Goal: Task Accomplishment & Management: Use online tool/utility

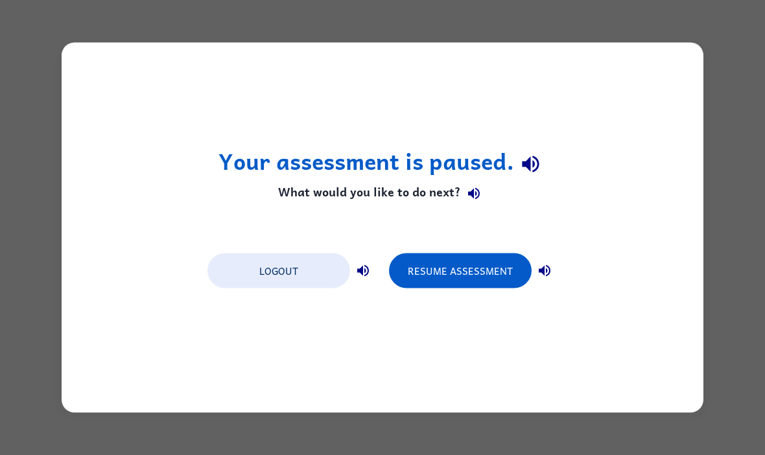
scroll to position [1, 0]
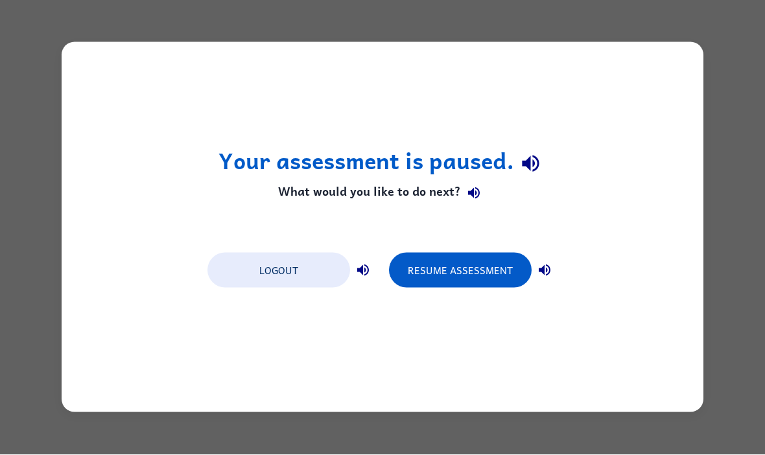
click at [517, 272] on button "Resume Assessment" at bounding box center [460, 271] width 143 height 35
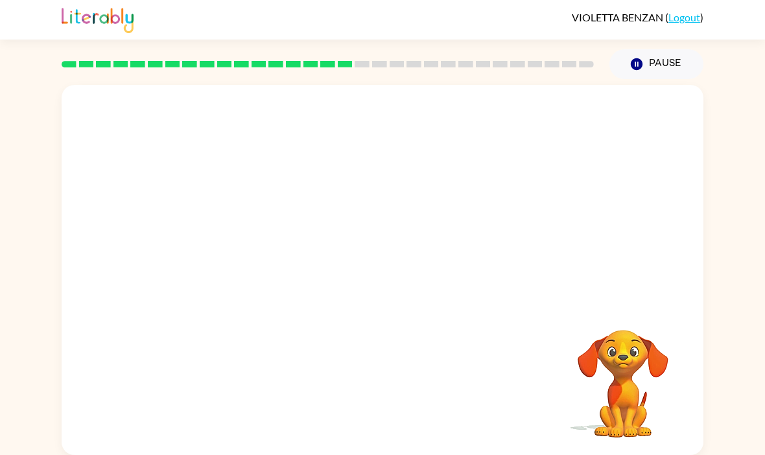
scroll to position [0, 0]
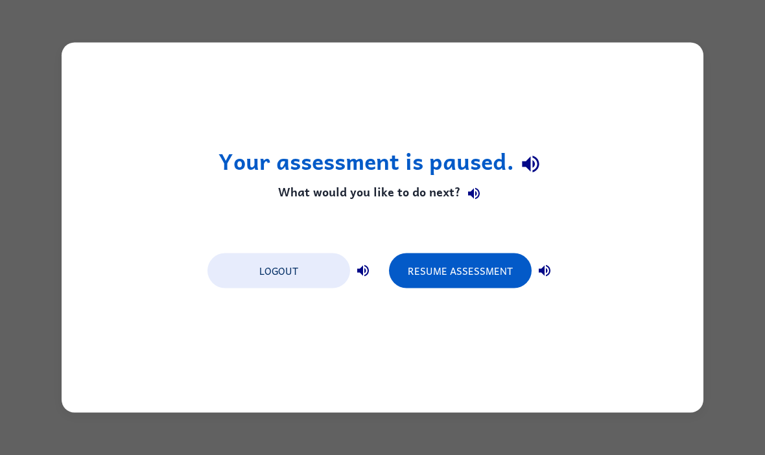
click at [497, 268] on button "Resume Assessment" at bounding box center [460, 271] width 143 height 35
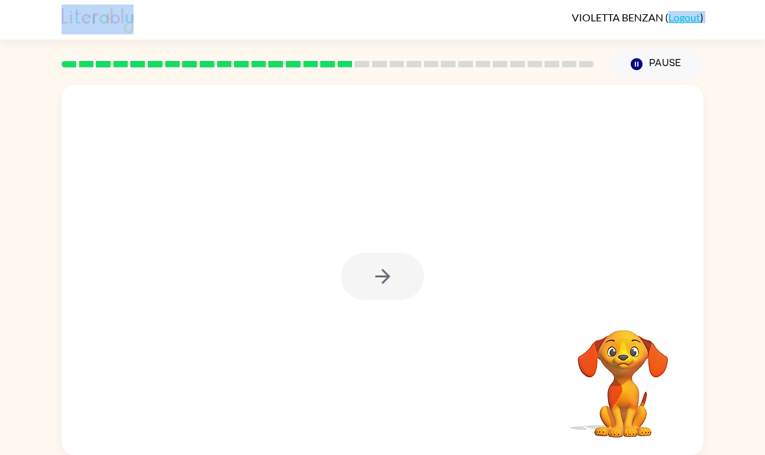
scroll to position [1, 0]
click at [375, 288] on div at bounding box center [382, 276] width 83 height 47
click at [362, 272] on div at bounding box center [382, 276] width 83 height 47
click at [366, 277] on div at bounding box center [382, 276] width 83 height 47
click at [364, 283] on div at bounding box center [382, 276] width 83 height 47
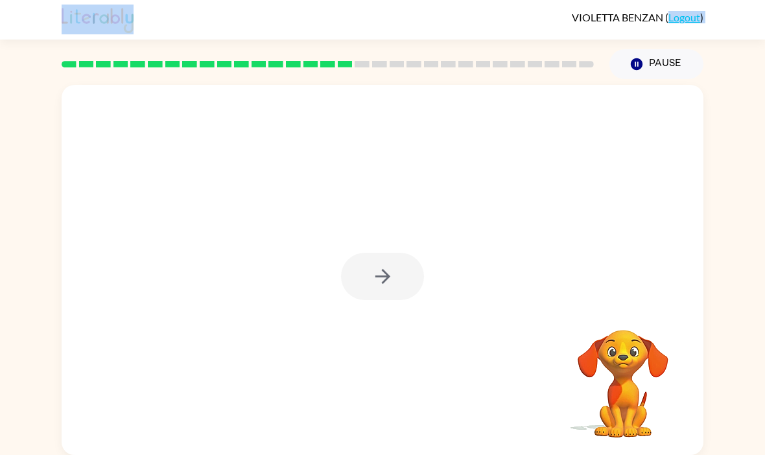
click at [366, 281] on div at bounding box center [382, 276] width 83 height 47
click at [373, 288] on icon "button" at bounding box center [383, 276] width 23 height 23
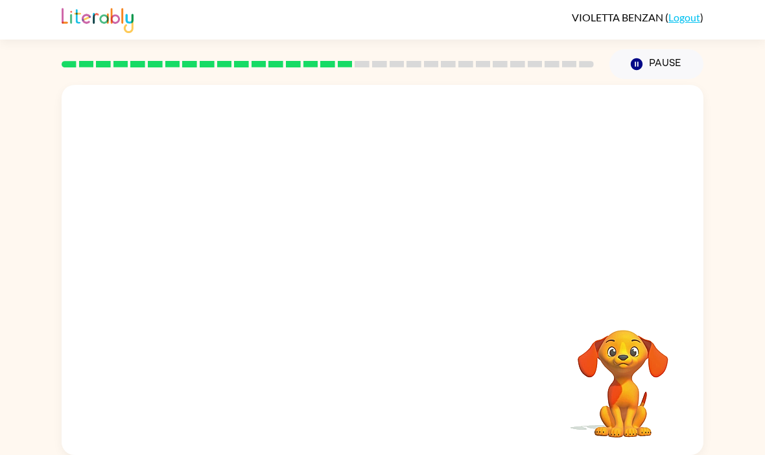
click at [367, 285] on div at bounding box center [383, 194] width 642 height 218
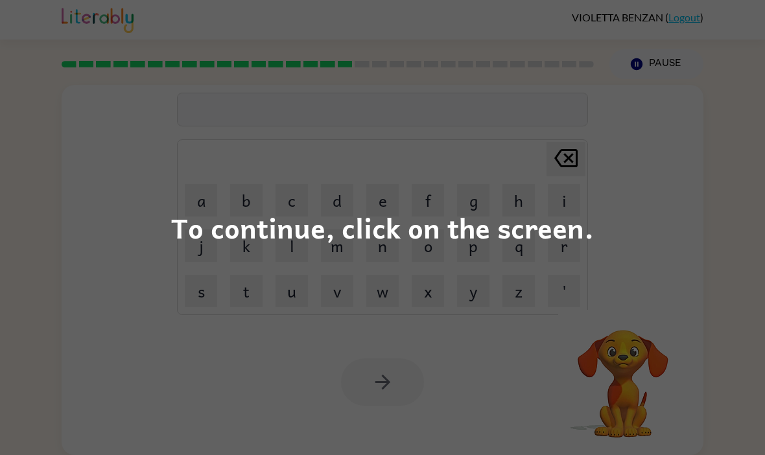
click at [92, 155] on div "To continue, click on the screen." at bounding box center [382, 227] width 765 height 455
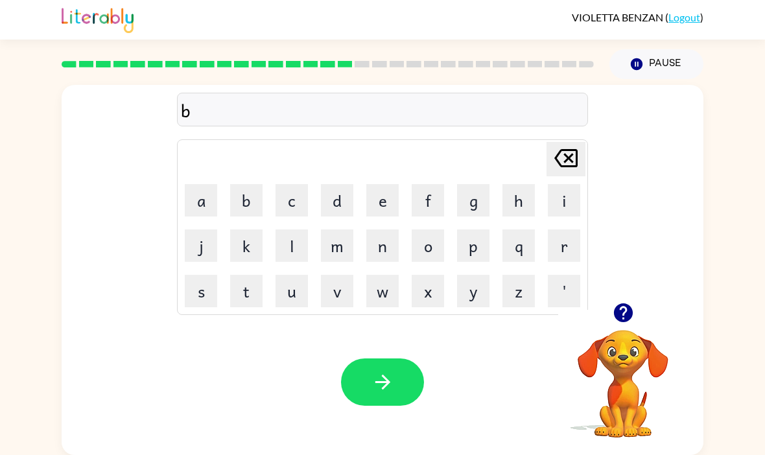
click at [563, 254] on button "r" at bounding box center [564, 246] width 32 height 32
click at [412, 382] on button "button" at bounding box center [382, 382] width 83 height 47
click at [362, 383] on button "button" at bounding box center [382, 382] width 83 height 47
click at [580, 250] on button "r" at bounding box center [564, 246] width 32 height 32
click at [569, 193] on button "i" at bounding box center [564, 200] width 32 height 32
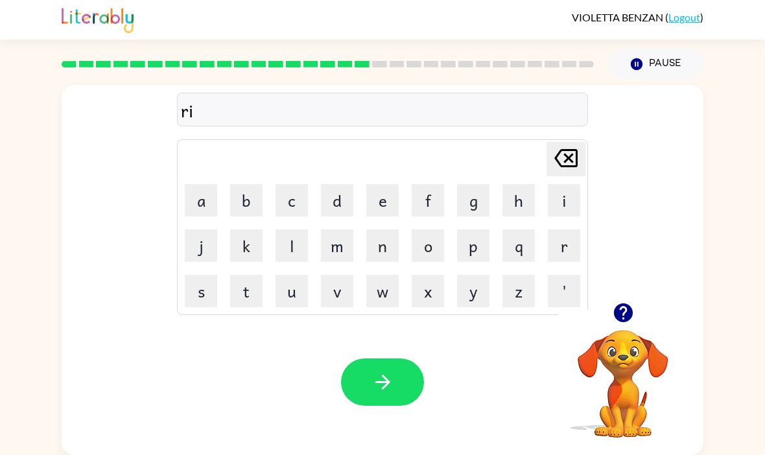
click at [287, 257] on button "l" at bounding box center [292, 246] width 32 height 32
click at [571, 156] on icon at bounding box center [565, 158] width 23 height 18
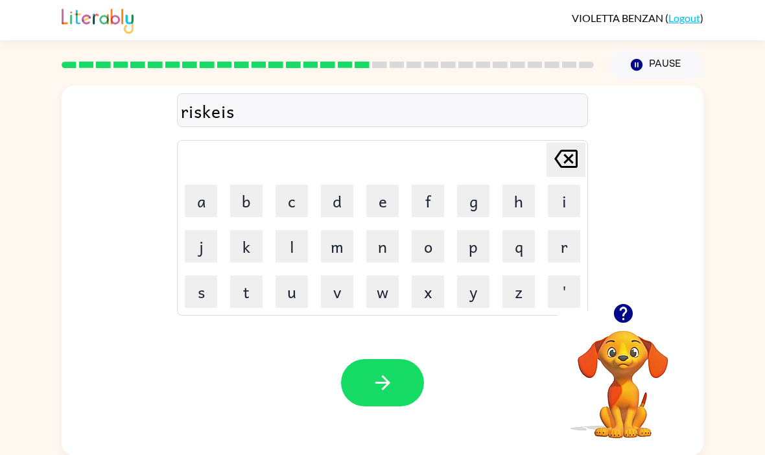
click at [384, 386] on icon "button" at bounding box center [383, 383] width 23 height 23
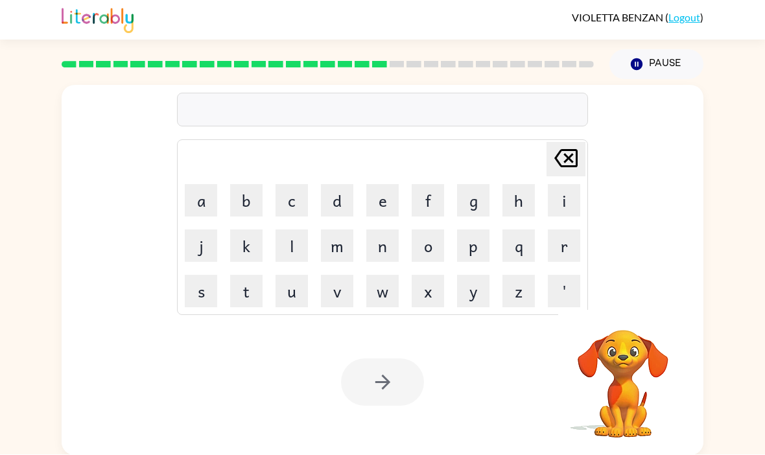
scroll to position [1, 0]
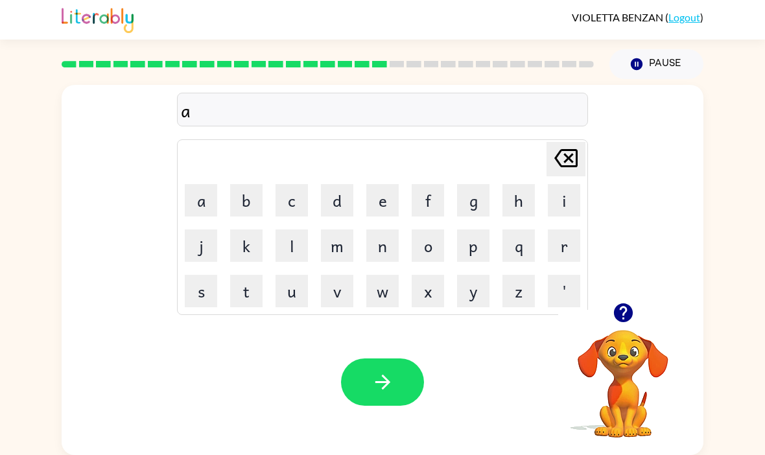
click at [566, 249] on button "r" at bounding box center [564, 246] width 32 height 32
click at [296, 209] on button "c" at bounding box center [292, 200] width 32 height 32
click at [520, 195] on button "h" at bounding box center [518, 200] width 32 height 32
click at [401, 391] on button "button" at bounding box center [382, 382] width 83 height 47
click at [433, 206] on button "f" at bounding box center [428, 200] width 32 height 32
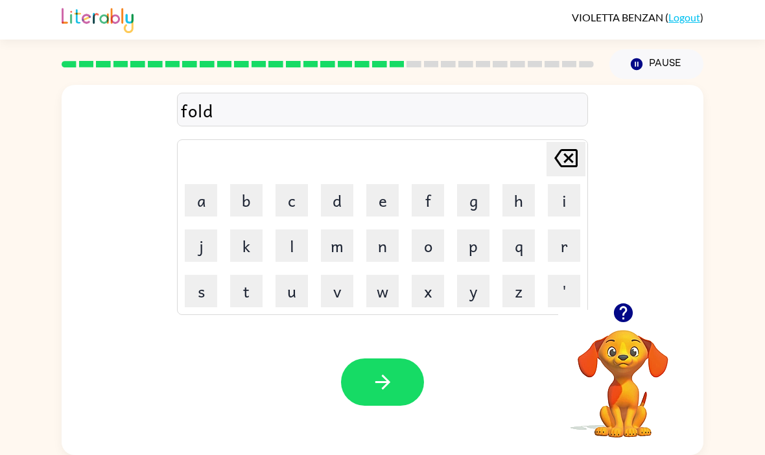
click at [392, 361] on button "button" at bounding box center [382, 382] width 83 height 47
click at [412, 365] on button "button" at bounding box center [382, 382] width 83 height 47
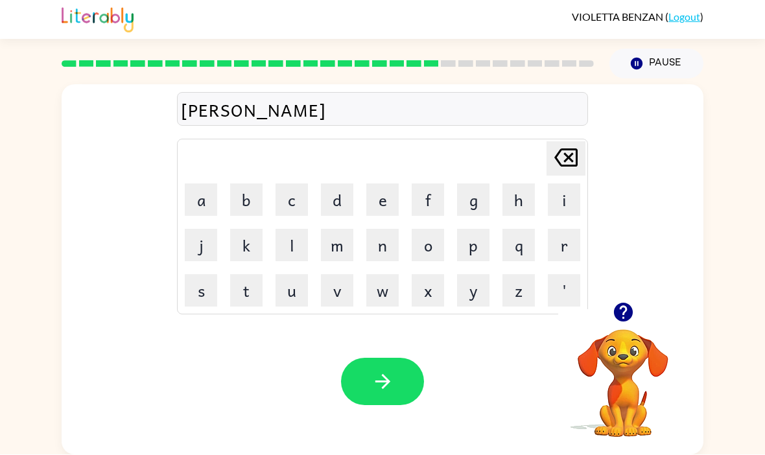
click at [398, 359] on button "button" at bounding box center [382, 382] width 83 height 47
click at [397, 359] on div at bounding box center [382, 382] width 83 height 47
click at [403, 359] on div at bounding box center [382, 382] width 83 height 47
click at [205, 224] on td "j" at bounding box center [201, 246] width 44 height 44
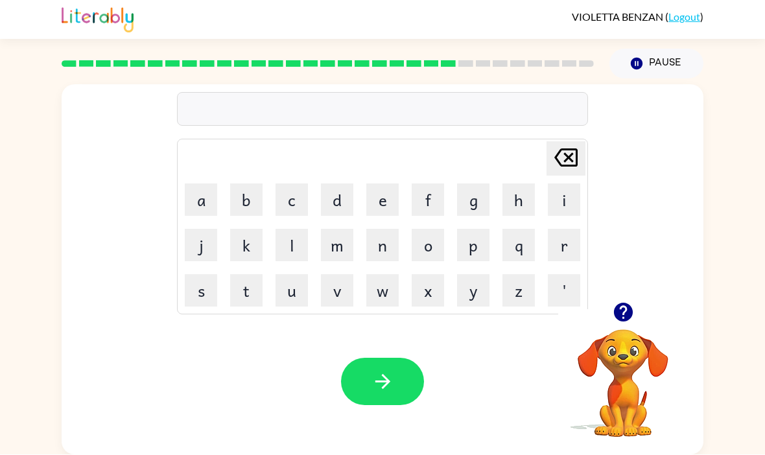
click at [202, 230] on button "j" at bounding box center [201, 246] width 32 height 32
click at [198, 230] on button "j" at bounding box center [201, 246] width 32 height 32
click at [191, 230] on button "j" at bounding box center [201, 246] width 32 height 32
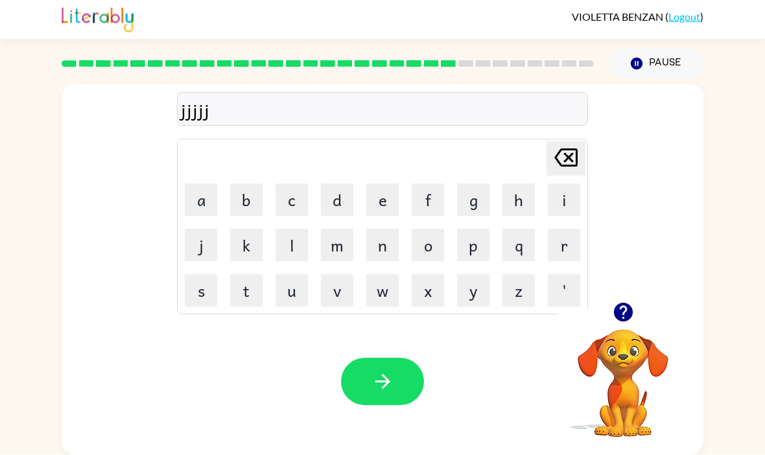
click at [190, 230] on button "j" at bounding box center [201, 246] width 32 height 32
click at [193, 184] on button "a" at bounding box center [201, 200] width 32 height 32
click at [192, 184] on button "a" at bounding box center [201, 200] width 32 height 32
click at [191, 184] on button "a" at bounding box center [201, 200] width 32 height 32
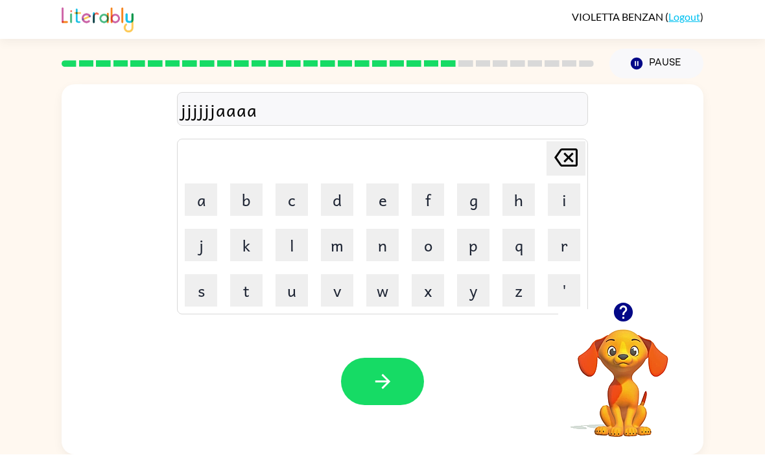
click at [194, 184] on button "a" at bounding box center [201, 200] width 32 height 32
click at [193, 184] on button "a" at bounding box center [201, 200] width 32 height 32
click at [197, 184] on button "a" at bounding box center [201, 200] width 32 height 32
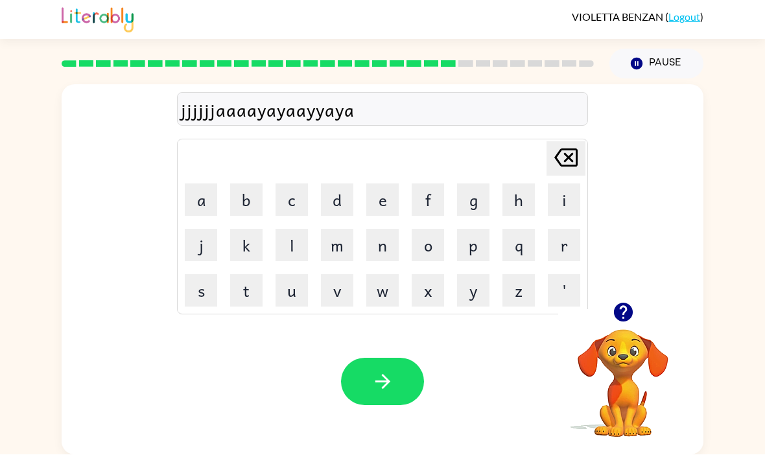
click at [197, 184] on button "a" at bounding box center [201, 200] width 32 height 32
click at [195, 184] on button "a" at bounding box center [201, 200] width 32 height 32
click at [194, 184] on button "a" at bounding box center [201, 200] width 32 height 32
click at [193, 184] on button "a" at bounding box center [201, 200] width 32 height 32
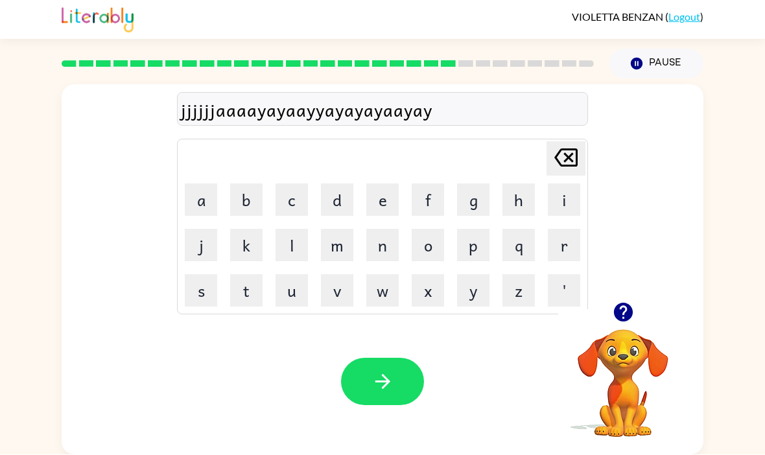
click at [193, 184] on button "a" at bounding box center [201, 200] width 32 height 32
click at [186, 178] on td "a" at bounding box center [201, 200] width 44 height 44
click at [195, 184] on button "a" at bounding box center [201, 200] width 32 height 32
click at [194, 184] on button "a" at bounding box center [201, 200] width 32 height 32
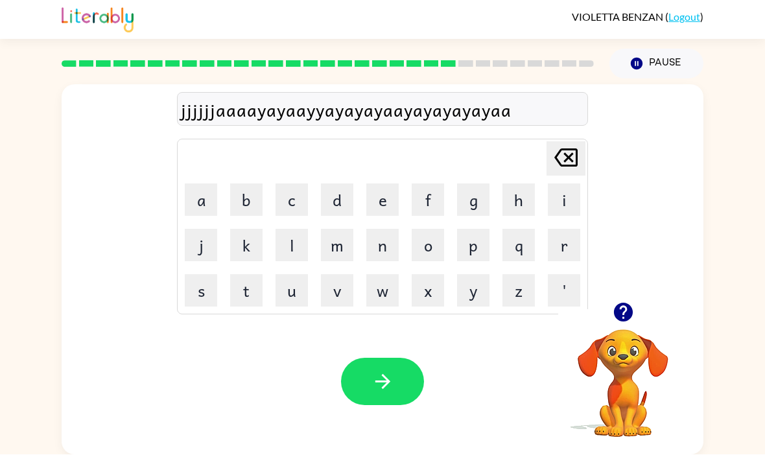
click at [193, 184] on button "a" at bounding box center [201, 200] width 32 height 32
click at [563, 143] on icon "[PERSON_NAME] last character input" at bounding box center [565, 158] width 31 height 31
click at [566, 143] on icon "[PERSON_NAME] last character input" at bounding box center [565, 158] width 31 height 31
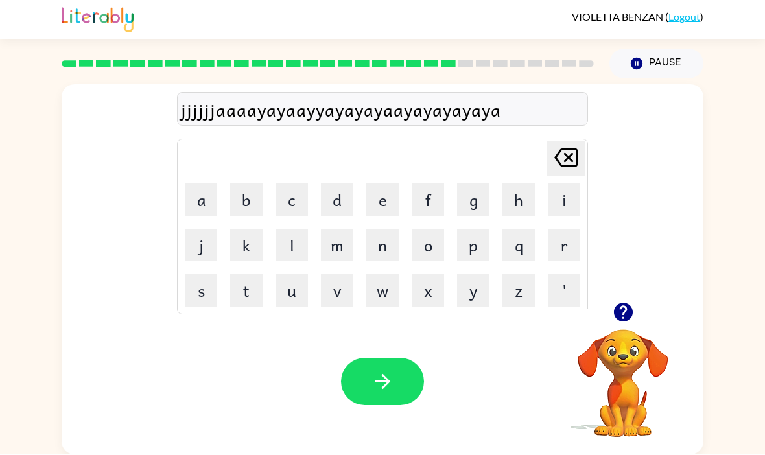
click at [565, 143] on icon "[PERSON_NAME] last character input" at bounding box center [565, 158] width 31 height 31
click at [560, 143] on icon "[PERSON_NAME] last character input" at bounding box center [565, 158] width 31 height 31
click at [566, 296] on div at bounding box center [623, 312] width 130 height 33
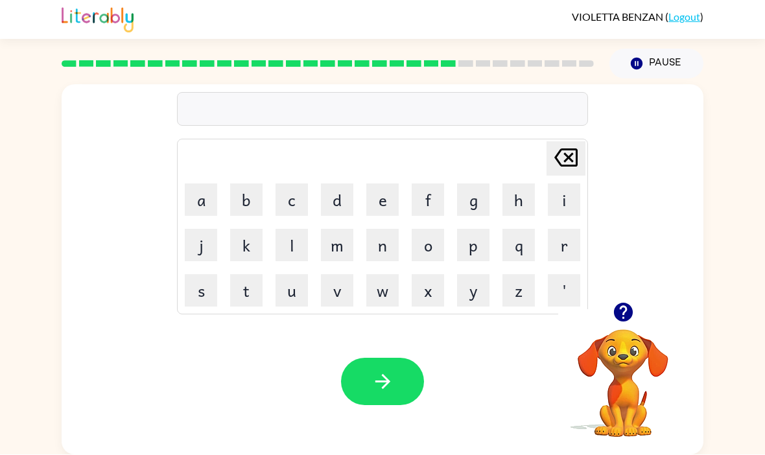
click at [628, 303] on icon "button" at bounding box center [622, 312] width 19 height 19
click at [398, 311] on div "Your browser must support playing .mp4 files to use Literably. Please try using…" at bounding box center [383, 382] width 642 height 146
click at [421, 359] on div at bounding box center [382, 382] width 83 height 47
click at [397, 359] on button "button" at bounding box center [382, 382] width 83 height 47
click at [414, 309] on div "Your browser must support playing .mp4 files to use Literably. Please try using…" at bounding box center [383, 382] width 642 height 146
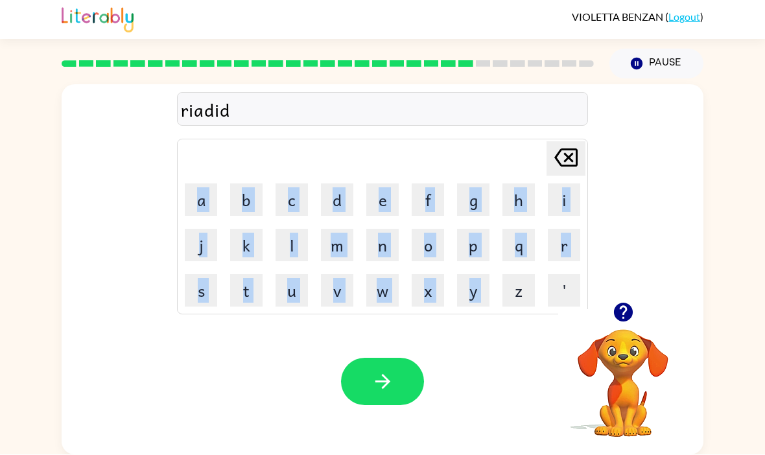
click at [380, 363] on button "button" at bounding box center [382, 382] width 83 height 47
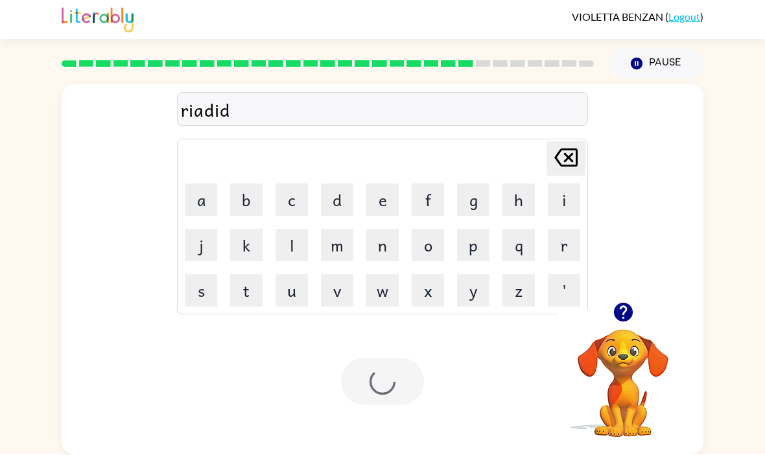
click at [403, 359] on div at bounding box center [382, 382] width 83 height 47
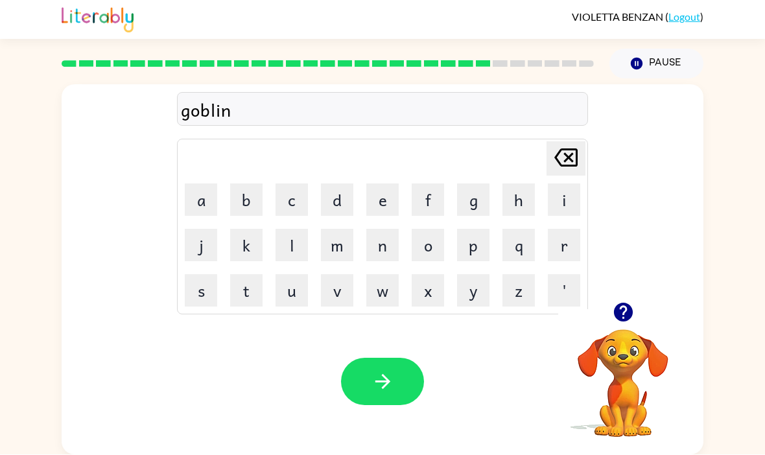
click at [420, 359] on div at bounding box center [382, 382] width 83 height 47
click at [388, 371] on icon "button" at bounding box center [383, 382] width 23 height 23
click at [626, 303] on icon "button" at bounding box center [622, 312] width 19 height 19
click at [636, 296] on button "button" at bounding box center [623, 312] width 33 height 33
click at [572, 275] on button "'" at bounding box center [564, 291] width 32 height 32
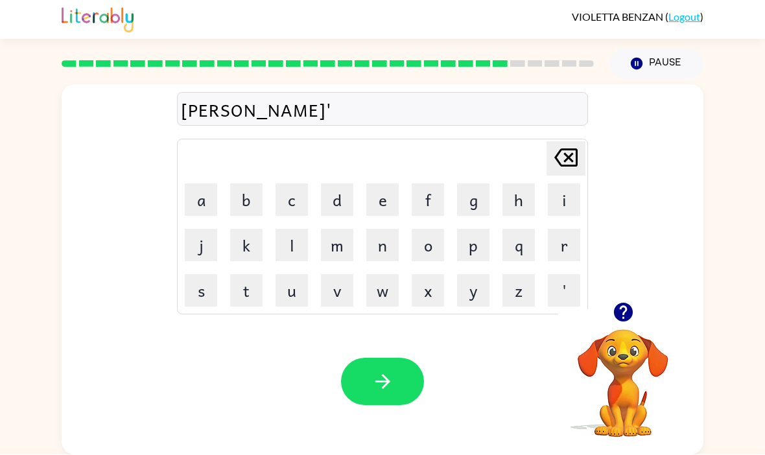
click at [576, 149] on icon at bounding box center [565, 158] width 23 height 18
click at [413, 359] on button "button" at bounding box center [382, 382] width 83 height 47
click at [479, 230] on button "p" at bounding box center [473, 246] width 32 height 32
click at [375, 184] on button "e" at bounding box center [382, 200] width 32 height 32
click at [567, 230] on button "r" at bounding box center [564, 246] width 32 height 32
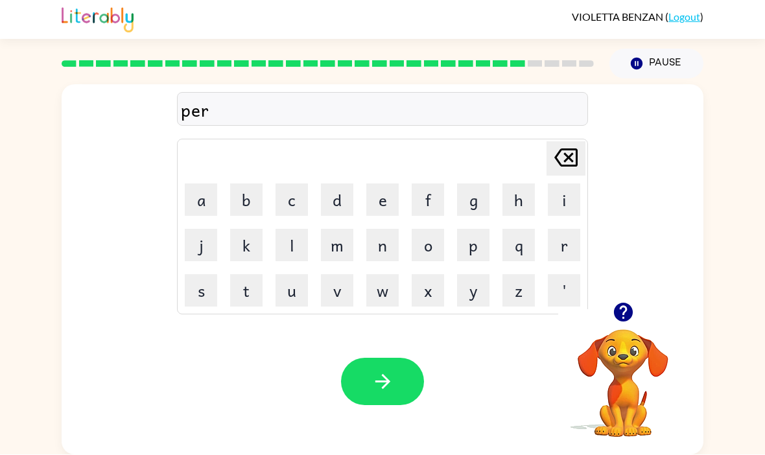
click at [187, 275] on button "s" at bounding box center [201, 291] width 32 height 32
click at [372, 371] on icon "button" at bounding box center [383, 382] width 23 height 23
click at [635, 296] on button "button" at bounding box center [623, 312] width 33 height 33
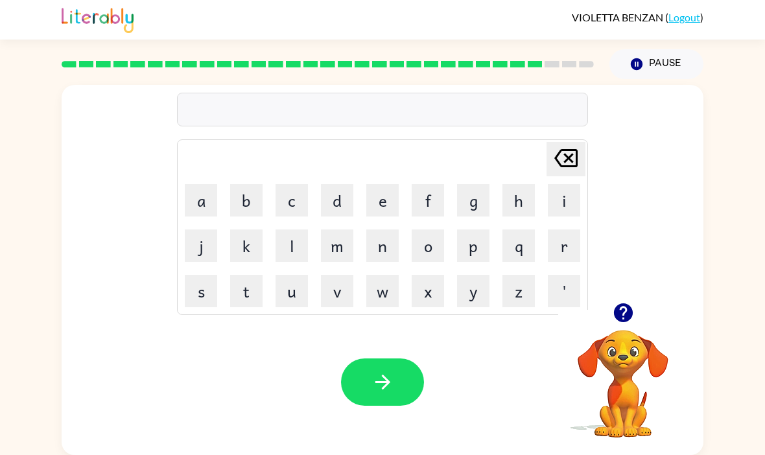
click at [619, 303] on icon "button" at bounding box center [622, 312] width 19 height 19
click at [630, 303] on icon "button" at bounding box center [622, 312] width 19 height 19
click at [474, 275] on button "y" at bounding box center [473, 291] width 32 height 32
click at [569, 143] on icon "[PERSON_NAME] last character input" at bounding box center [565, 158] width 31 height 31
click at [243, 184] on button "b" at bounding box center [246, 200] width 32 height 32
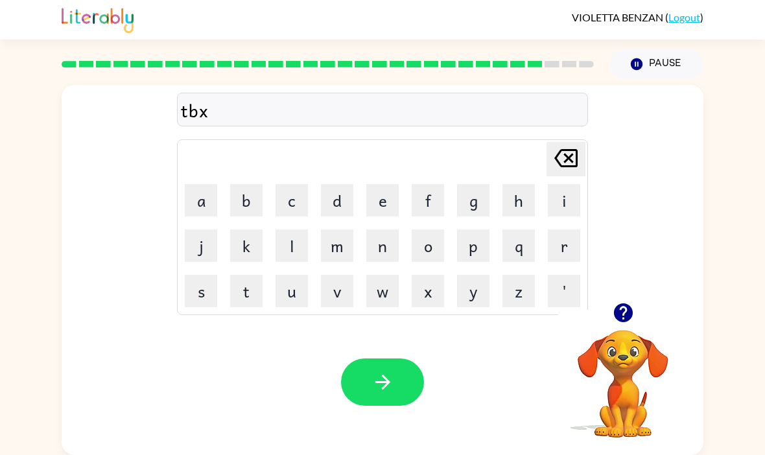
click at [243, 184] on button "b" at bounding box center [246, 200] width 32 height 32
click at [251, 184] on button "b" at bounding box center [246, 200] width 32 height 32
click at [567, 143] on icon "[PERSON_NAME] last character input" at bounding box center [565, 158] width 31 height 31
click at [566, 143] on icon "[PERSON_NAME] last character input" at bounding box center [565, 158] width 31 height 31
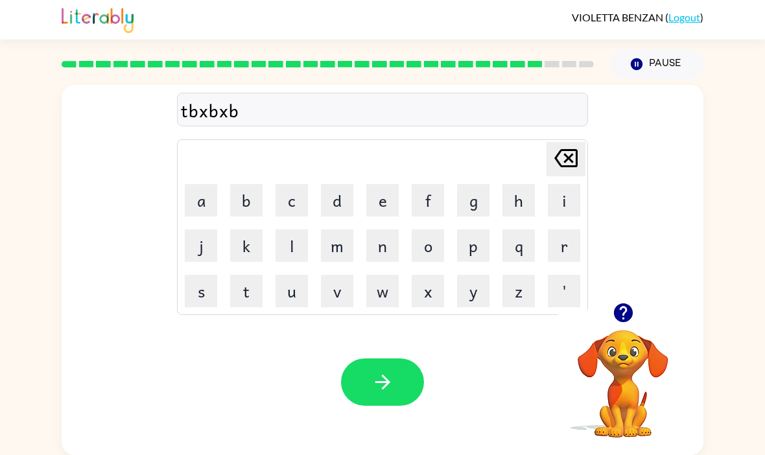
click at [577, 149] on icon at bounding box center [565, 158] width 23 height 18
click at [577, 143] on icon "[PERSON_NAME] last character input" at bounding box center [565, 158] width 31 height 31
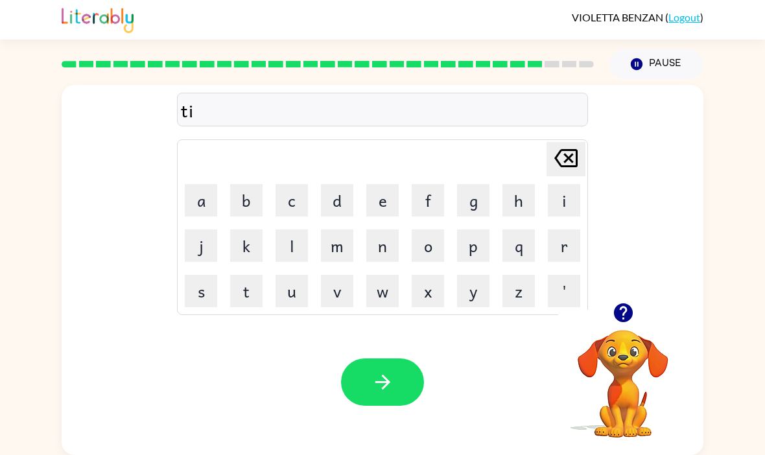
click at [631, 397] on video "Your browser must support playing .mp4 files to use Literably. Please try using…" at bounding box center [623, 375] width 130 height 130
click at [380, 371] on icon "button" at bounding box center [383, 382] width 23 height 23
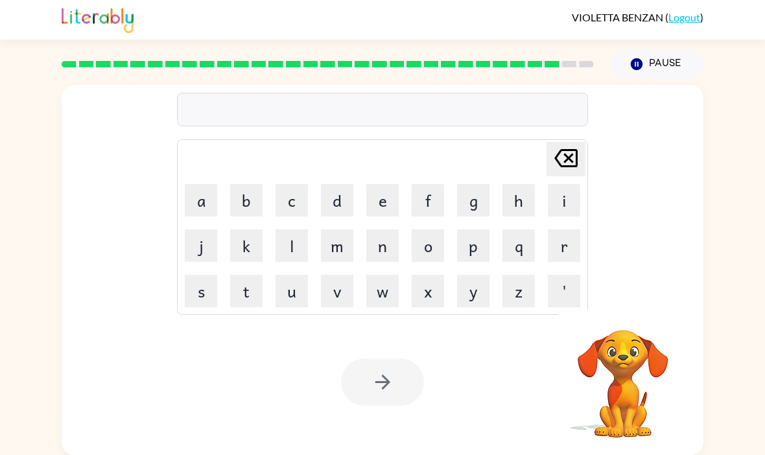
scroll to position [45, 0]
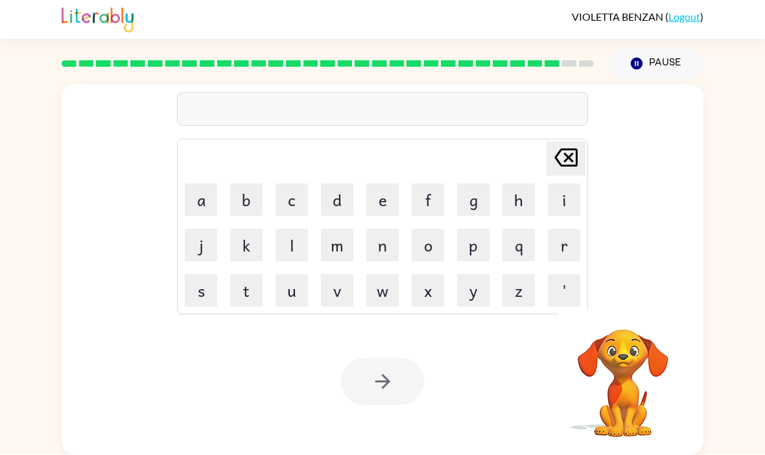
click at [332, 275] on button "v" at bounding box center [337, 291] width 32 height 32
click at [331, 275] on button "v" at bounding box center [337, 291] width 32 height 32
click at [330, 275] on button "v" at bounding box center [337, 291] width 32 height 32
click at [335, 275] on button "v" at bounding box center [337, 291] width 32 height 32
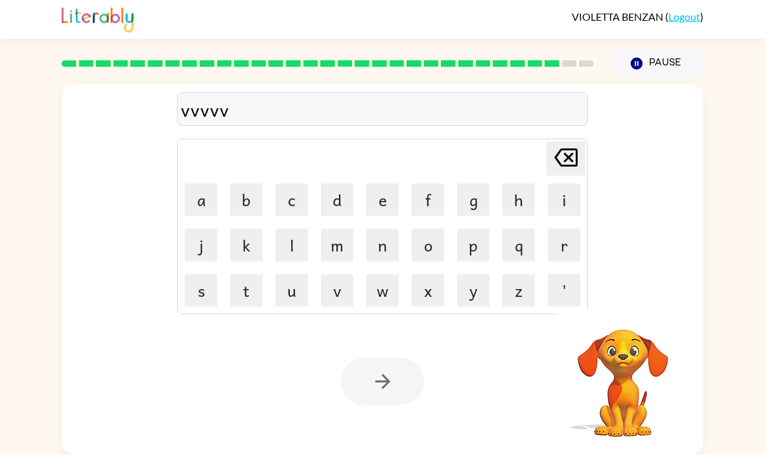
click at [334, 275] on button "v" at bounding box center [337, 291] width 32 height 32
click at [337, 275] on button "v" at bounding box center [337, 291] width 32 height 32
click at [340, 275] on button "v" at bounding box center [337, 291] width 32 height 32
click at [346, 275] on button "v" at bounding box center [337, 291] width 32 height 32
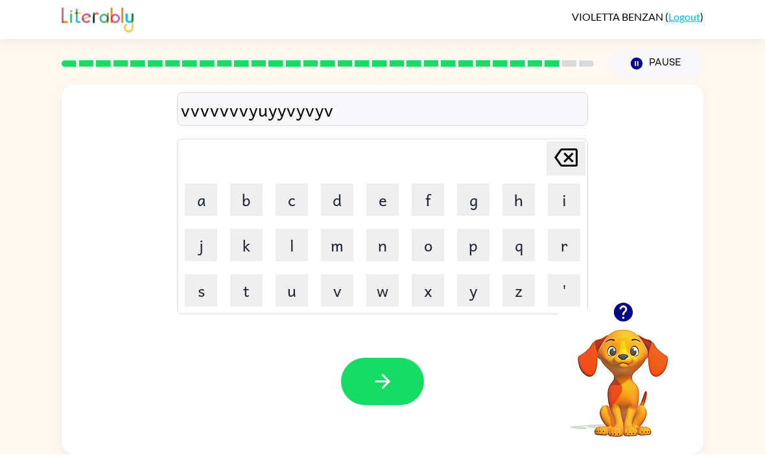
click at [570, 149] on icon at bounding box center [565, 158] width 23 height 18
click at [569, 149] on icon at bounding box center [565, 158] width 23 height 18
click at [573, 149] on icon at bounding box center [565, 158] width 23 height 18
click at [572, 149] on icon at bounding box center [565, 158] width 23 height 18
click at [573, 143] on icon "[PERSON_NAME] last character input" at bounding box center [565, 158] width 31 height 31
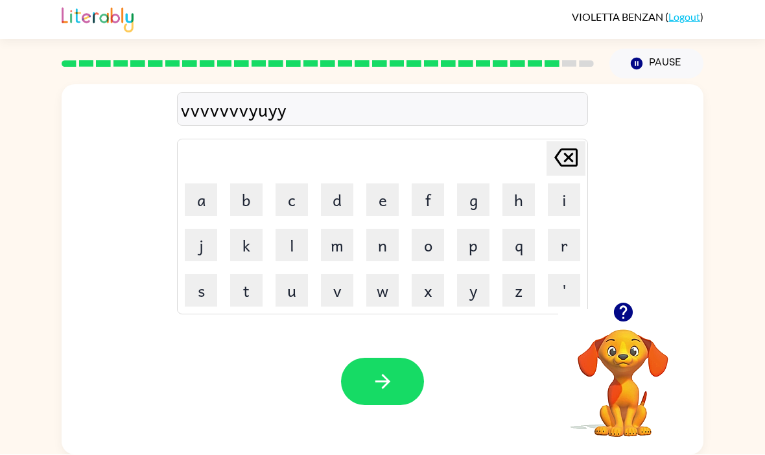
click at [572, 143] on icon "[PERSON_NAME] last character input" at bounding box center [565, 158] width 31 height 31
click at [563, 149] on icon at bounding box center [565, 158] width 23 height 18
click at [571, 143] on icon "[PERSON_NAME] last character input" at bounding box center [565, 158] width 31 height 31
click at [569, 140] on table "[PERSON_NAME] last character input a b c d e f g h i j k l m n o p q r s t u v …" at bounding box center [383, 227] width 410 height 174
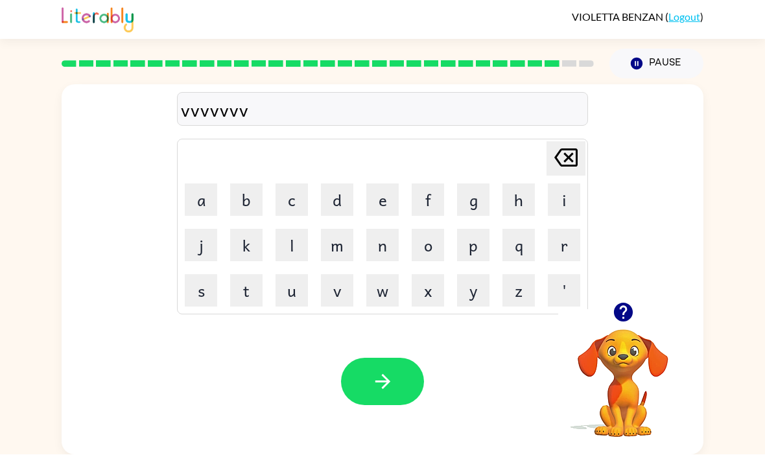
click at [555, 143] on icon "[PERSON_NAME] last character input" at bounding box center [565, 158] width 31 height 31
click at [554, 143] on icon "[PERSON_NAME] last character input" at bounding box center [565, 158] width 31 height 31
click at [563, 143] on icon "[PERSON_NAME] last character input" at bounding box center [565, 158] width 31 height 31
click at [554, 143] on icon "[PERSON_NAME] last character input" at bounding box center [565, 158] width 31 height 31
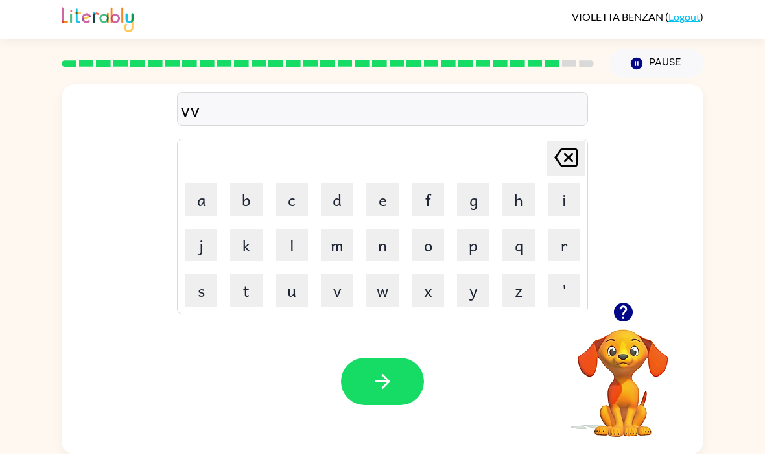
click at [554, 143] on icon "[PERSON_NAME] last character input" at bounding box center [565, 158] width 31 height 31
click at [560, 143] on icon "[PERSON_NAME] last character input" at bounding box center [565, 158] width 31 height 31
click at [559, 149] on icon at bounding box center [565, 158] width 23 height 18
click at [569, 149] on icon at bounding box center [565, 158] width 23 height 18
click at [384, 275] on button "w" at bounding box center [382, 291] width 32 height 32
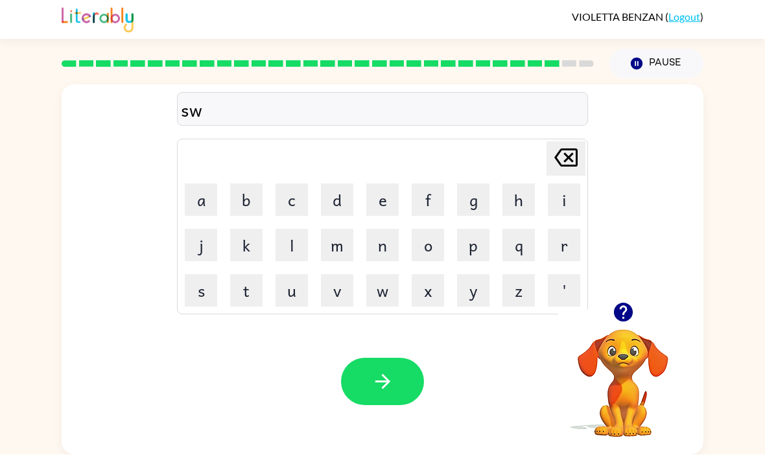
click at [195, 275] on button "s" at bounding box center [201, 291] width 32 height 32
click at [573, 143] on icon "[PERSON_NAME] last character input" at bounding box center [565, 158] width 31 height 31
click at [571, 149] on icon at bounding box center [565, 158] width 23 height 18
click at [349, 275] on button "v" at bounding box center [337, 291] width 32 height 32
click at [389, 275] on button "w" at bounding box center [382, 291] width 32 height 32
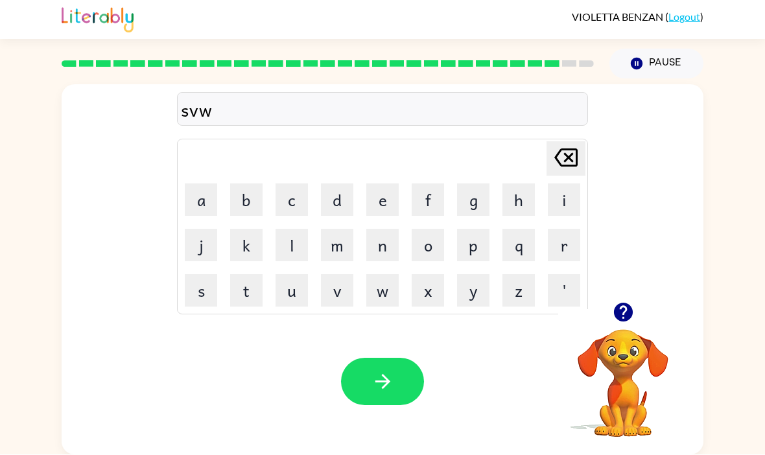
click at [568, 143] on icon "[PERSON_NAME] last character input" at bounding box center [565, 158] width 31 height 31
click at [379, 275] on button "w" at bounding box center [382, 291] width 32 height 32
click at [202, 184] on button "a" at bounding box center [201, 200] width 32 height 32
click at [565, 230] on button "r" at bounding box center [564, 246] width 32 height 32
click at [392, 359] on button "button" at bounding box center [382, 382] width 83 height 47
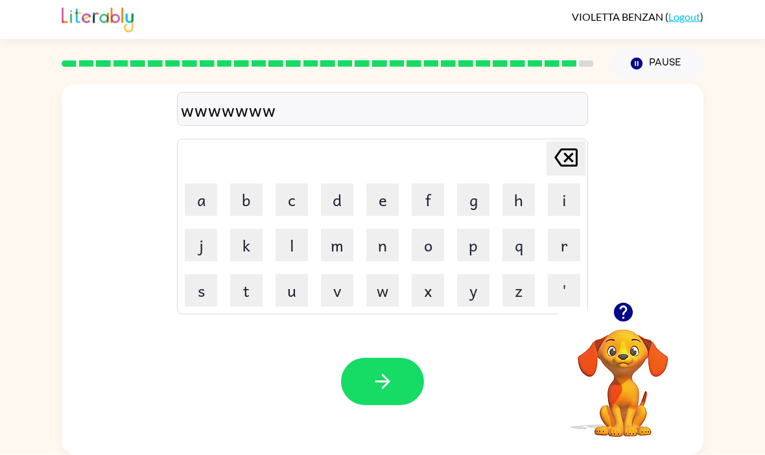
click at [298, 230] on button "l" at bounding box center [292, 246] width 32 height 32
click at [295, 230] on button "l" at bounding box center [292, 246] width 32 height 32
click at [294, 230] on button "l" at bounding box center [292, 246] width 32 height 32
click at [301, 230] on button "l" at bounding box center [292, 246] width 32 height 32
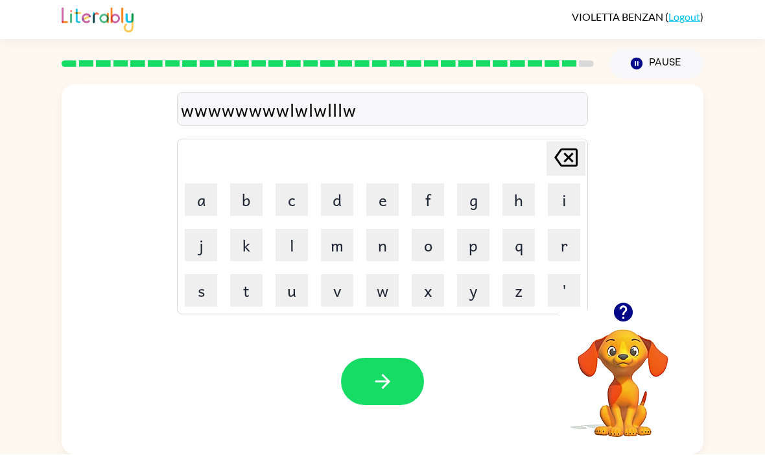
click at [580, 143] on icon "[PERSON_NAME] last character input" at bounding box center [565, 158] width 31 height 31
click at [569, 149] on icon at bounding box center [565, 158] width 23 height 18
click at [568, 149] on icon at bounding box center [565, 158] width 23 height 18
click at [563, 143] on icon "[PERSON_NAME] last character input" at bounding box center [565, 158] width 31 height 31
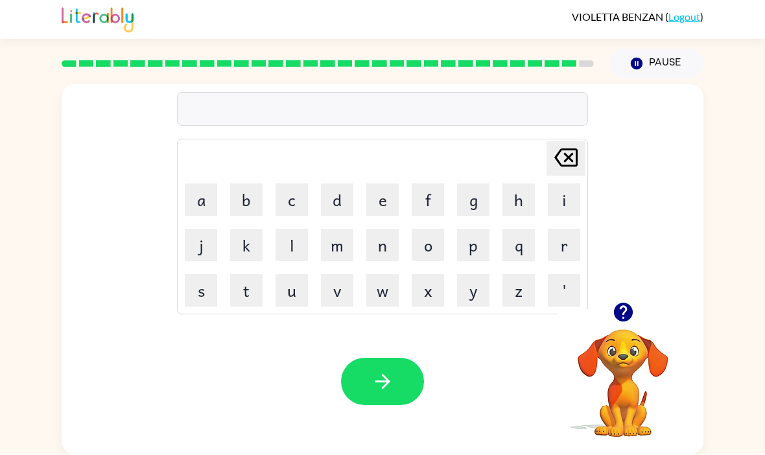
click at [563, 143] on icon "[PERSON_NAME] last character input" at bounding box center [565, 158] width 31 height 31
click at [623, 301] on icon "button" at bounding box center [623, 312] width 23 height 23
click at [300, 275] on button "u" at bounding box center [292, 291] width 32 height 32
click at [303, 275] on button "u" at bounding box center [292, 291] width 32 height 32
click at [195, 184] on button "a" at bounding box center [201, 200] width 32 height 32
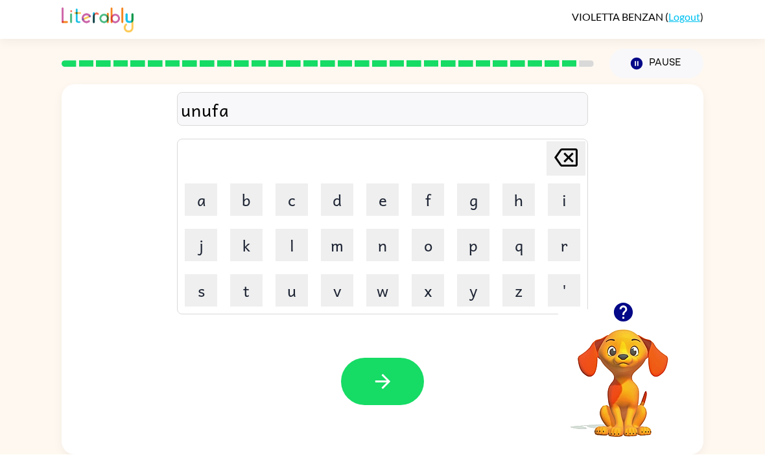
click at [345, 184] on button "d" at bounding box center [337, 200] width 32 height 32
click at [401, 359] on button "button" at bounding box center [382, 382] width 83 height 47
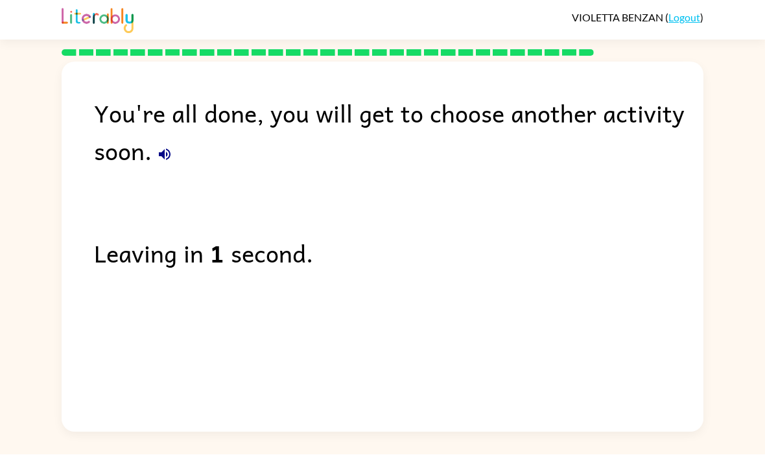
click at [155, 142] on button "button" at bounding box center [165, 155] width 26 height 26
